Goal: Information Seeking & Learning: Stay updated

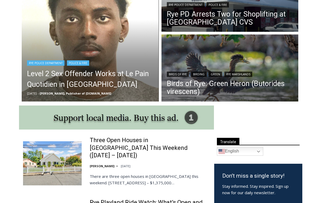
scroll to position [185, 0]
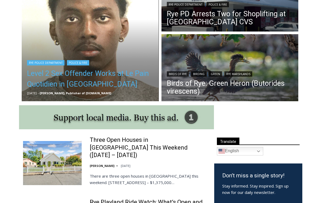
click at [105, 71] on link "Level 2 Sex Offender Works at Le Pain Quotidien in [GEOGRAPHIC_DATA]" at bounding box center [90, 78] width 126 height 21
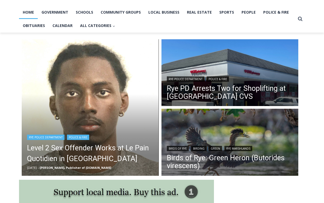
scroll to position [110, 0]
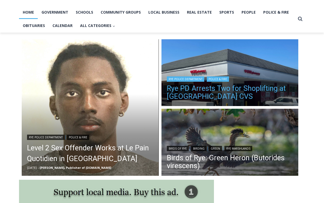
click at [198, 97] on link "Rye PD Arrests Two for Shoplifting at [GEOGRAPHIC_DATA] CVS" at bounding box center [230, 93] width 126 height 16
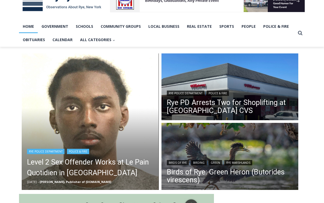
scroll to position [0, 0]
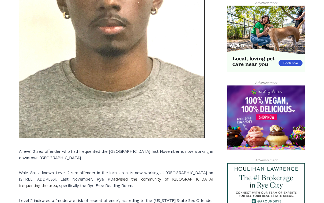
scroll to position [336, 0]
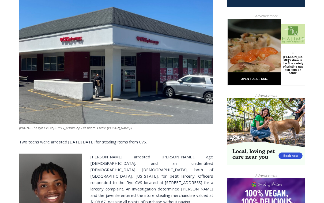
scroll to position [256, 0]
